Goal: Task Accomplishment & Management: Use online tool/utility

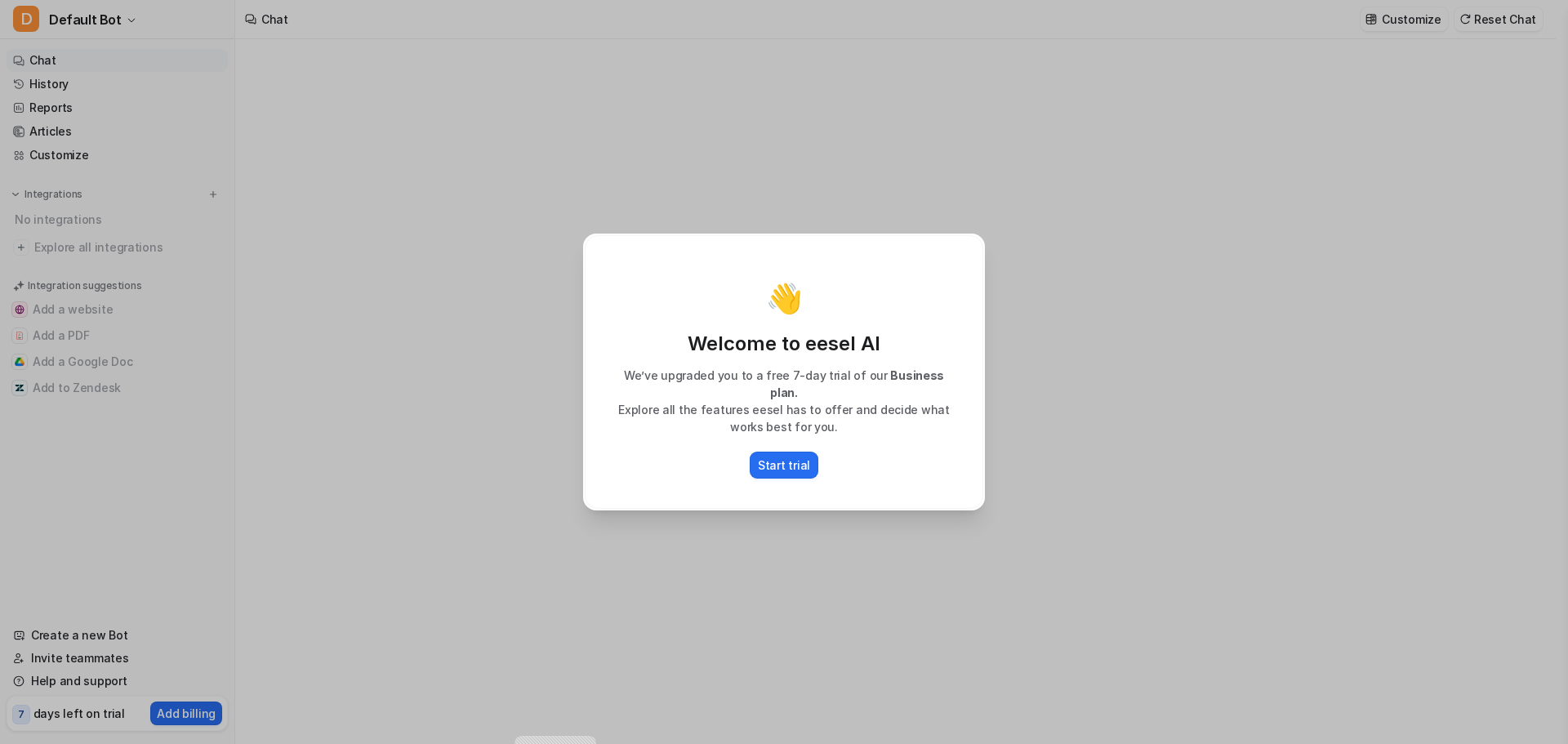
type textarea "**********"
click at [786, 463] on p "Start trial" at bounding box center [784, 465] width 52 height 17
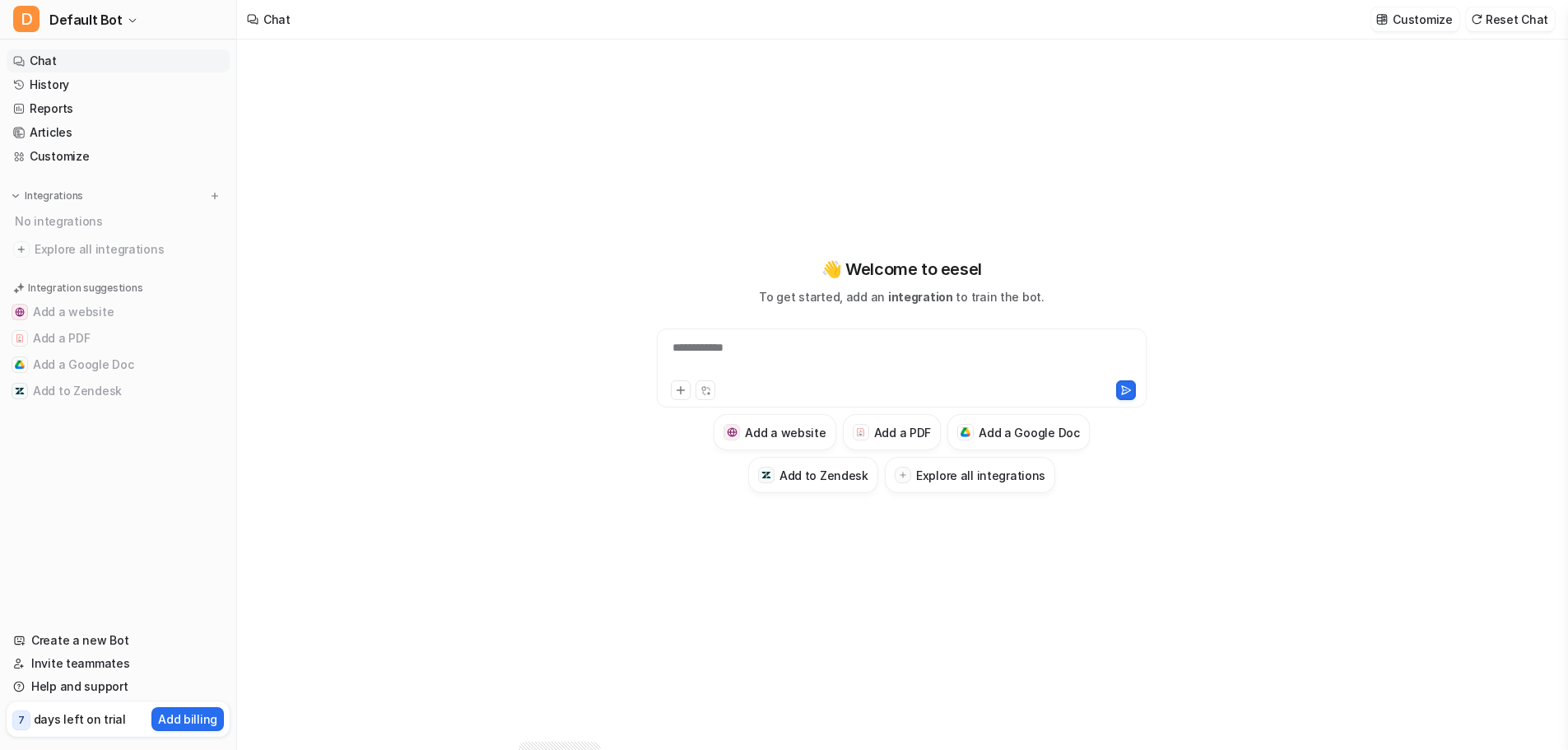
click at [825, 354] on div "**********" at bounding box center [902, 358] width 482 height 38
click at [741, 346] on div "**********" at bounding box center [902, 358] width 482 height 38
